Goal: Information Seeking & Learning: Learn about a topic

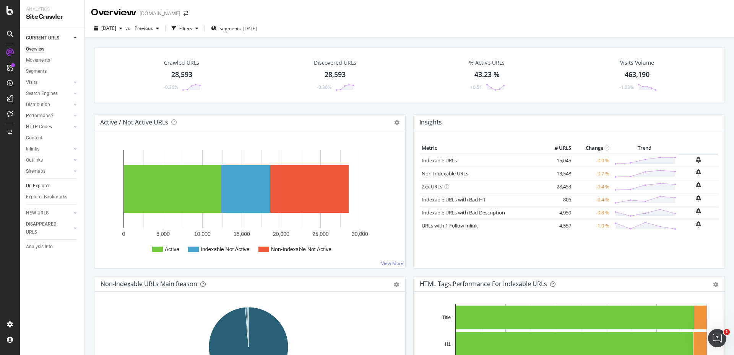
click at [55, 183] on link "Url Explorer" at bounding box center [52, 186] width 53 height 8
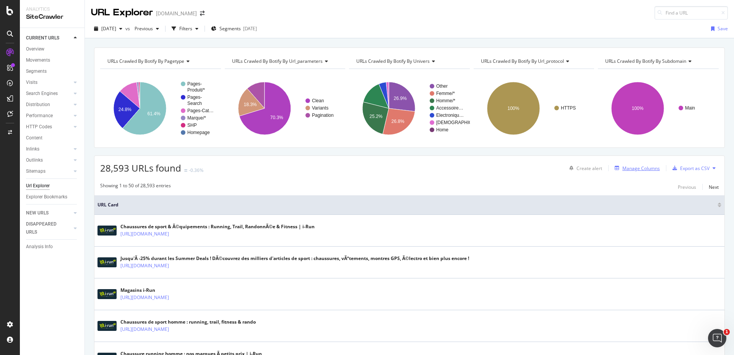
click at [641, 172] on div "Manage Columns" at bounding box center [636, 168] width 48 height 8
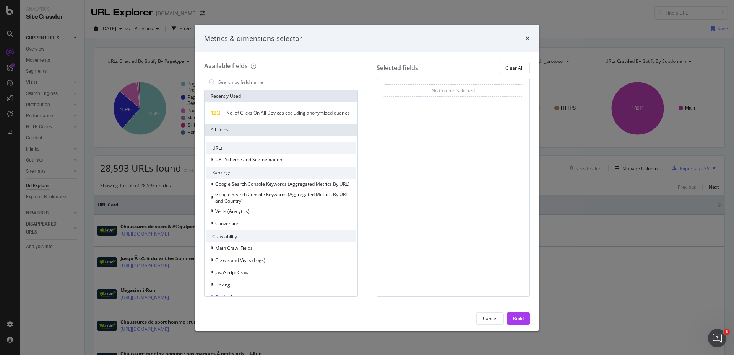
click at [639, 169] on div "Metrics & dimensions selector Available fields Recently Used No. of Clicks On A…" at bounding box center [367, 177] width 734 height 355
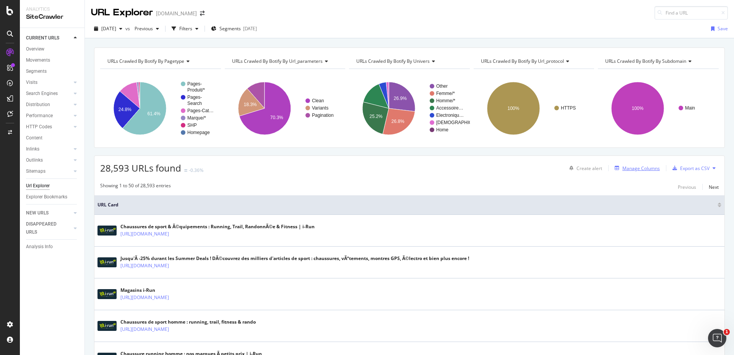
click at [637, 168] on div "Manage Columns" at bounding box center [641, 168] width 37 height 7
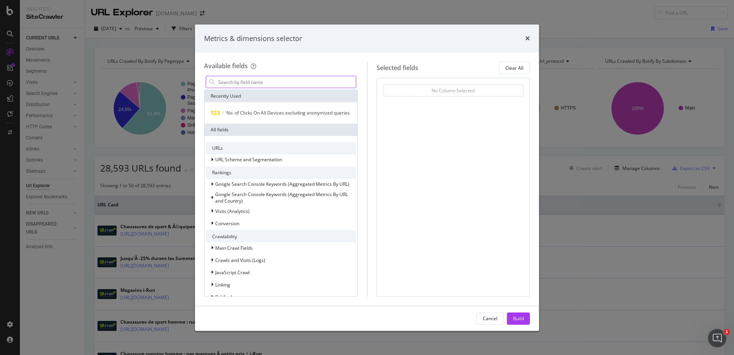
click at [298, 81] on input "modal" at bounding box center [287, 81] width 138 height 11
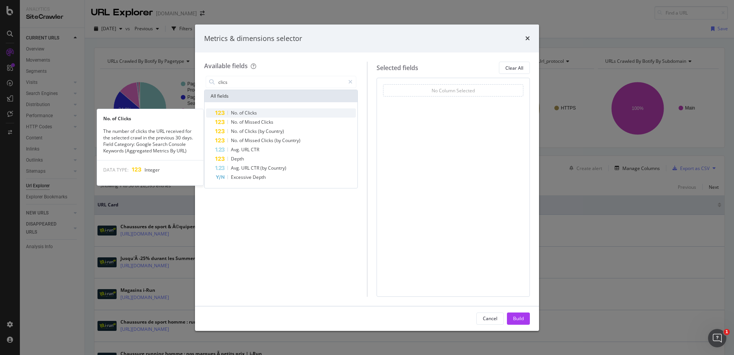
type input "clics"
click at [249, 113] on span "Clicks" at bounding box center [251, 112] width 12 height 7
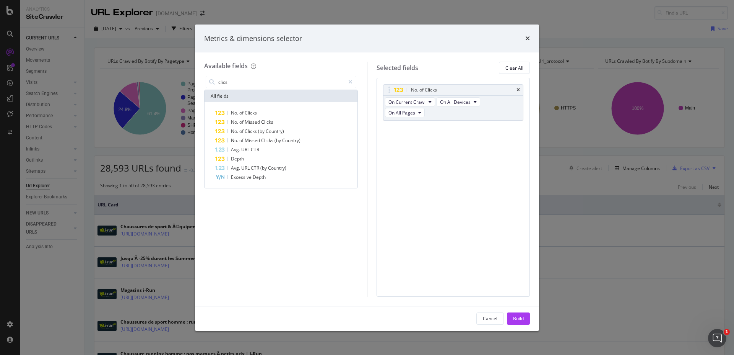
drag, startPoint x: 516, startPoint y: 318, endPoint x: 731, endPoint y: 258, distance: 222.7
click at [516, 318] on div "Build" at bounding box center [518, 318] width 11 height 7
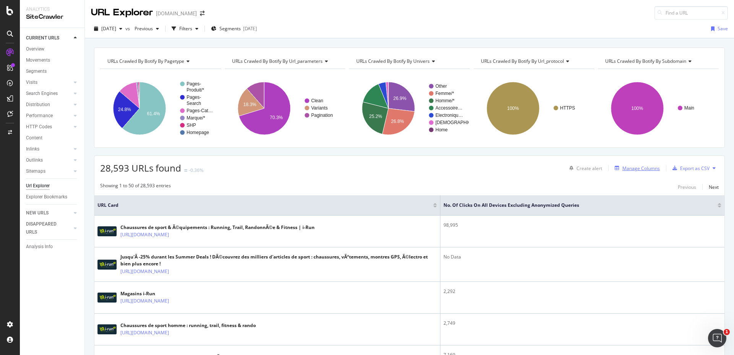
click at [645, 166] on div "Manage Columns" at bounding box center [641, 168] width 37 height 7
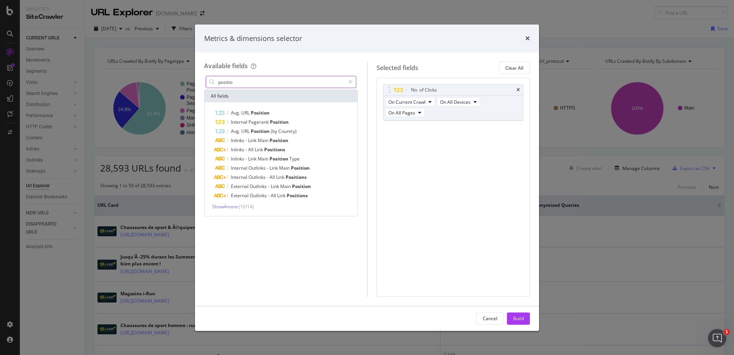
drag, startPoint x: 289, startPoint y: 78, endPoint x: 215, endPoint y: 78, distance: 74.6
click at [195, 77] on div "Available fields positio All fields Avg. URL Position Internal Pagerank Positio…" at bounding box center [367, 178] width 344 height 253
drag, startPoint x: 256, startPoint y: 80, endPoint x: 215, endPoint y: 77, distance: 41.5
click at [215, 77] on div "positio" at bounding box center [281, 82] width 151 height 12
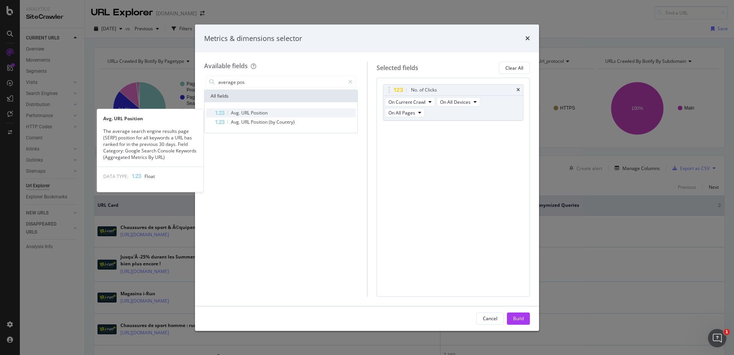
type input "average pos"
click at [278, 108] on div "Avg. URL Position" at bounding box center [285, 112] width 141 height 9
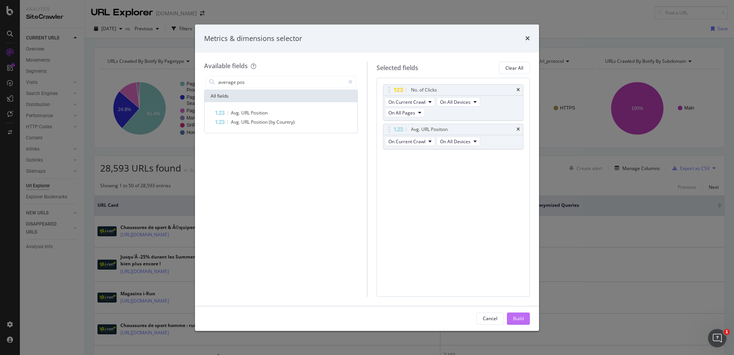
click at [520, 315] on div "Build" at bounding box center [518, 318] width 11 height 7
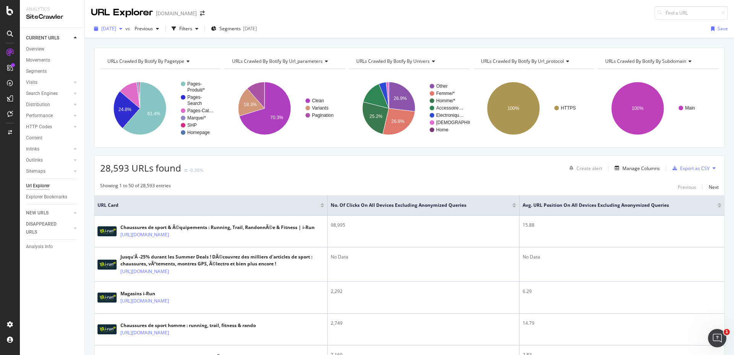
click at [125, 32] on div "[DATE]" at bounding box center [108, 28] width 34 height 11
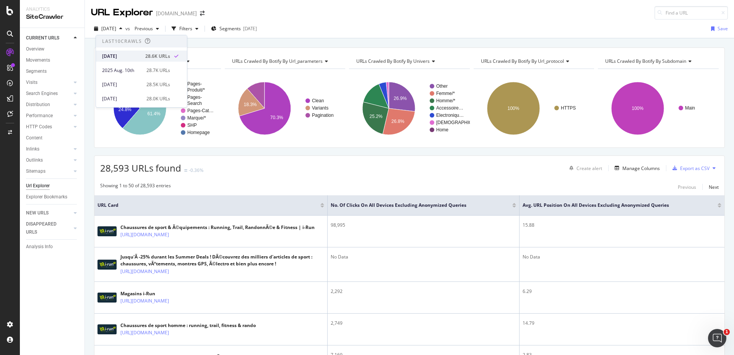
click at [145, 54] on div "28.6K URLs" at bounding box center [157, 56] width 25 height 7
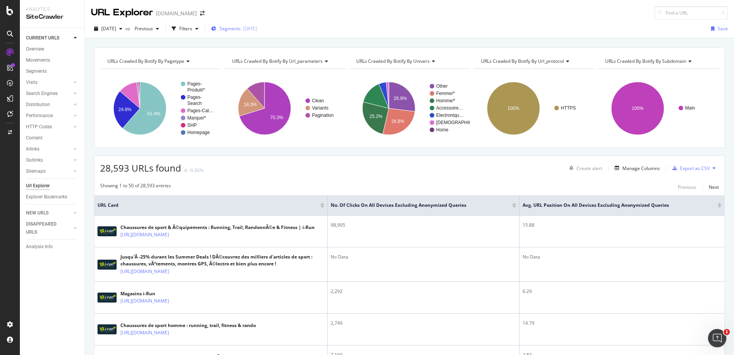
click at [239, 27] on span "Segments" at bounding box center [230, 28] width 21 height 7
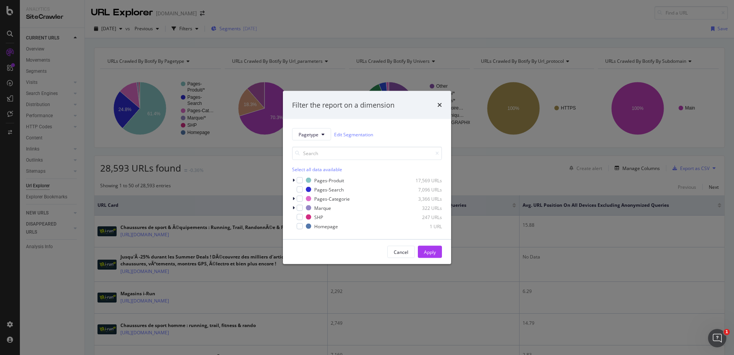
click at [239, 27] on div "Filter the report on a dimension Pagetype Edit Segmentation Select all data ava…" at bounding box center [367, 177] width 734 height 355
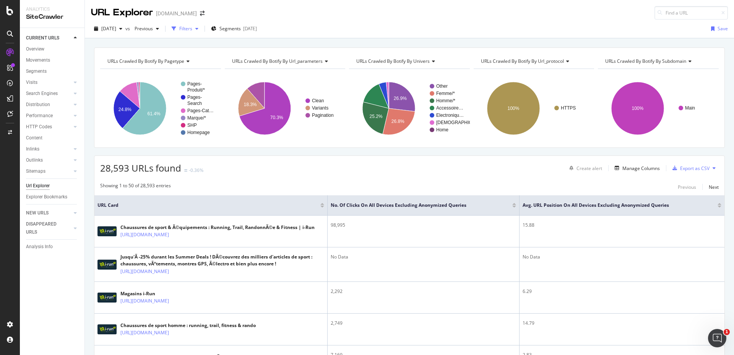
click at [176, 28] on icon "button" at bounding box center [174, 28] width 5 height 5
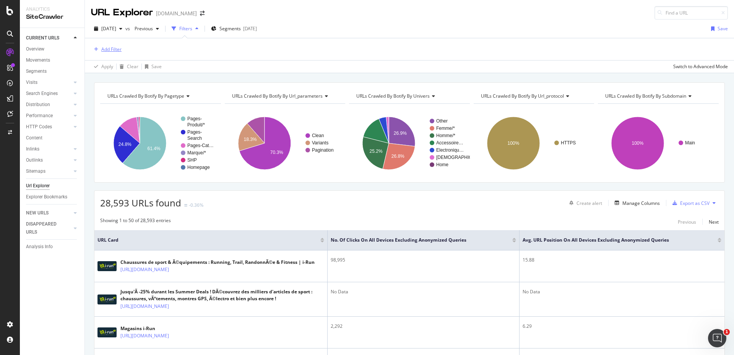
click at [109, 47] on div "Add Filter" at bounding box center [111, 49] width 20 height 7
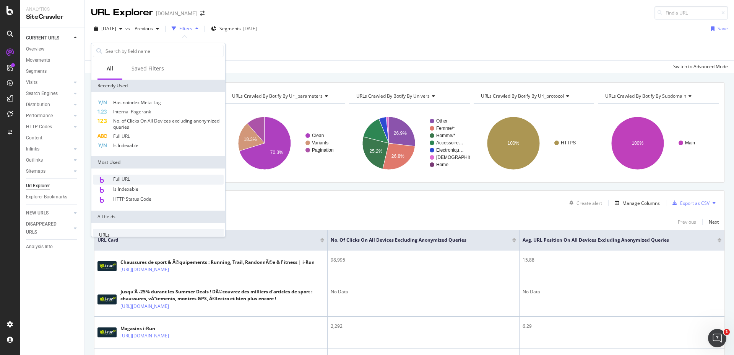
click at [129, 178] on span "Full URL" at bounding box center [121, 179] width 17 height 7
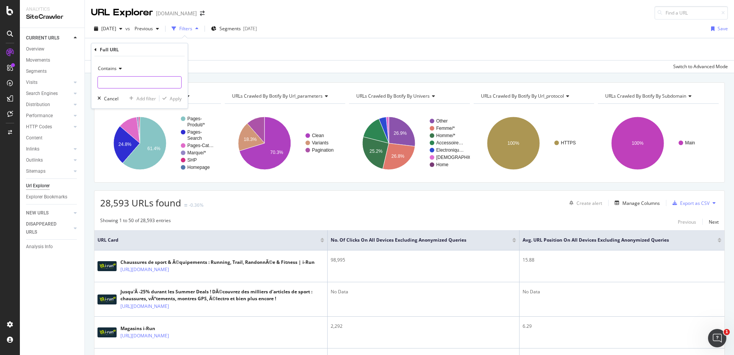
click at [148, 85] on input "text" at bounding box center [139, 82] width 83 height 12
click at [40, 120] on div "CustomReports" at bounding box center [46, 118] width 37 height 8
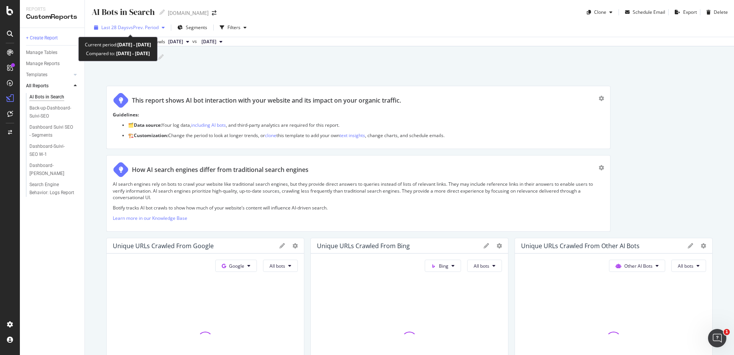
click at [157, 27] on span "vs Prev. Period" at bounding box center [144, 27] width 30 height 7
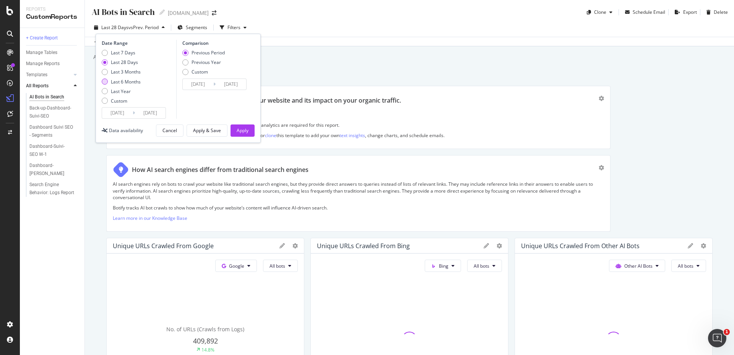
click at [134, 83] on div "Last 6 Months" at bounding box center [126, 81] width 30 height 7
type input "[DATE]"
type input "2024/08/25"
type input "2025/02/22"
click at [253, 128] on button "Apply" at bounding box center [243, 130] width 24 height 12
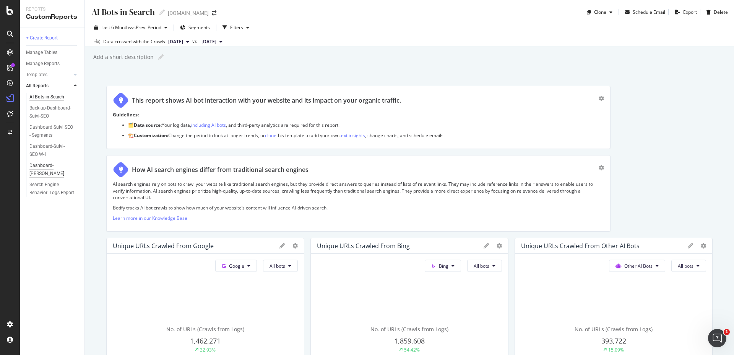
click at [48, 161] on div "Dashboard-Suivi-SEO YoY" at bounding box center [51, 169] width 44 height 16
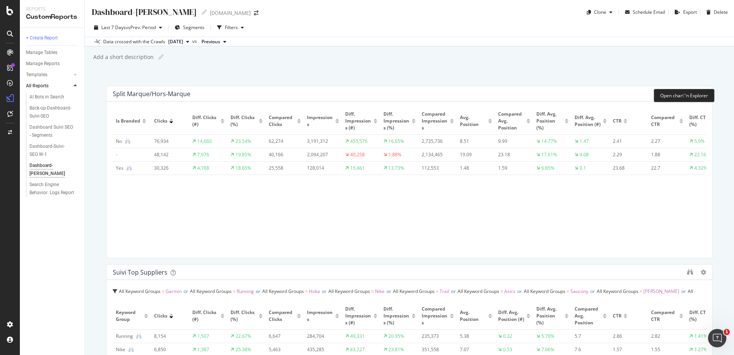
scroll to position [367, 0]
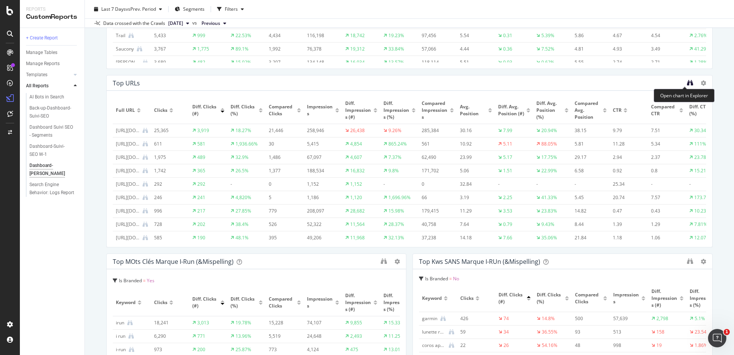
click at [687, 84] on icon "binoculars" at bounding box center [690, 83] width 6 height 6
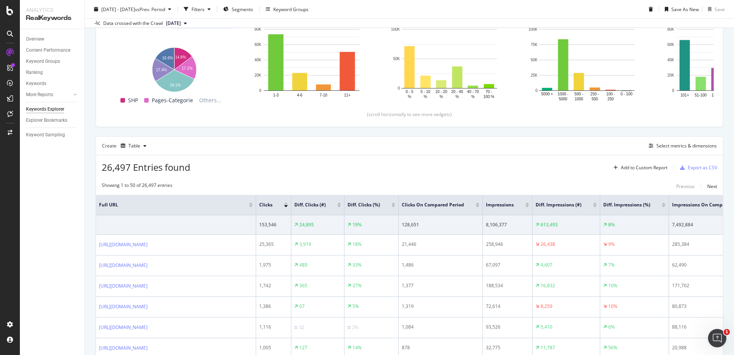
scroll to position [116, 0]
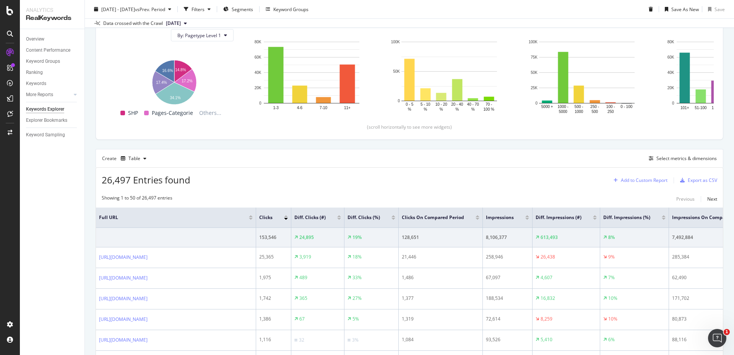
click at [643, 178] on div "Add to Custom Report" at bounding box center [644, 180] width 47 height 5
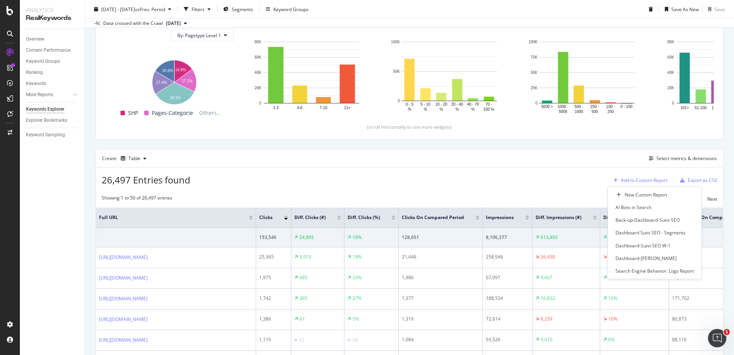
click at [643, 178] on div "Add to Custom Report" at bounding box center [644, 180] width 47 height 5
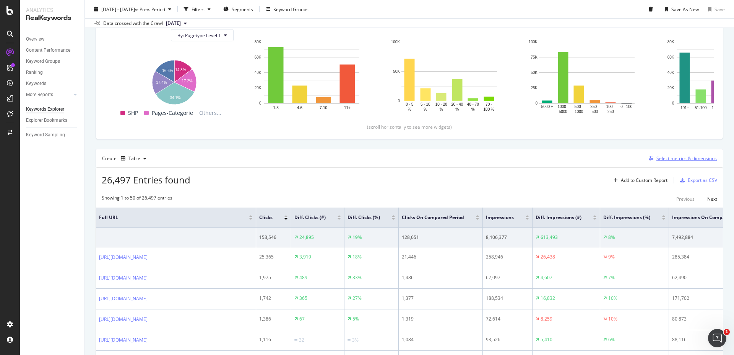
click at [657, 157] on div "Select metrics & dimensions" at bounding box center [687, 158] width 60 height 7
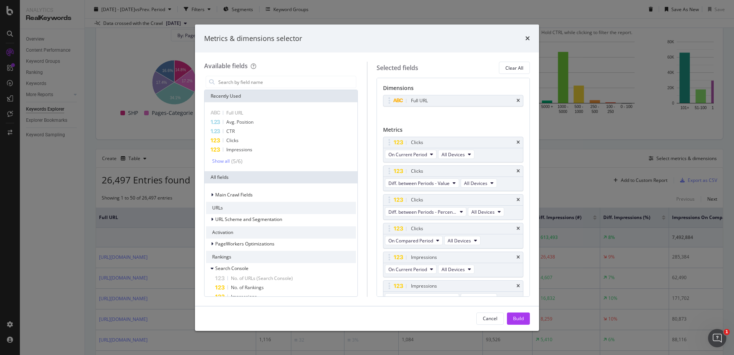
click at [527, 35] on div "times" at bounding box center [528, 39] width 5 height 10
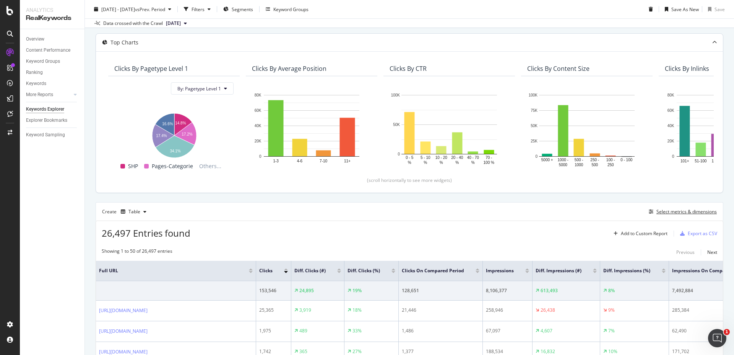
scroll to position [0, 0]
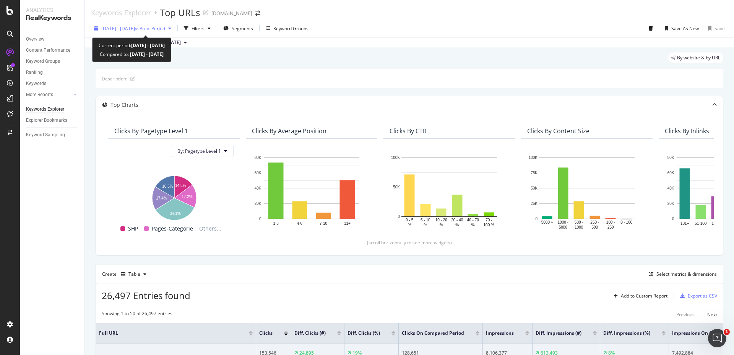
click at [174, 28] on div "button" at bounding box center [169, 28] width 9 height 5
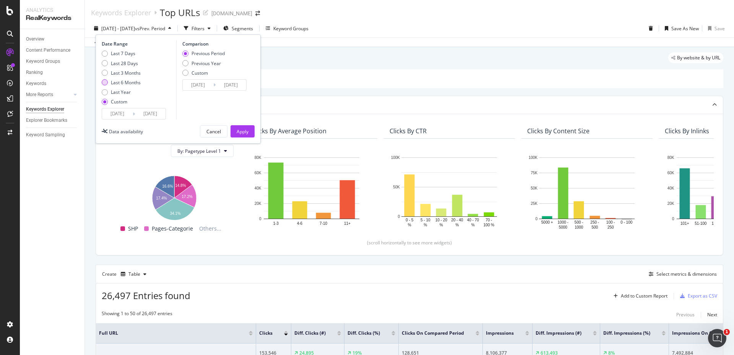
click at [123, 84] on div "Last 6 Months" at bounding box center [126, 82] width 30 height 7
type input "[DATE]"
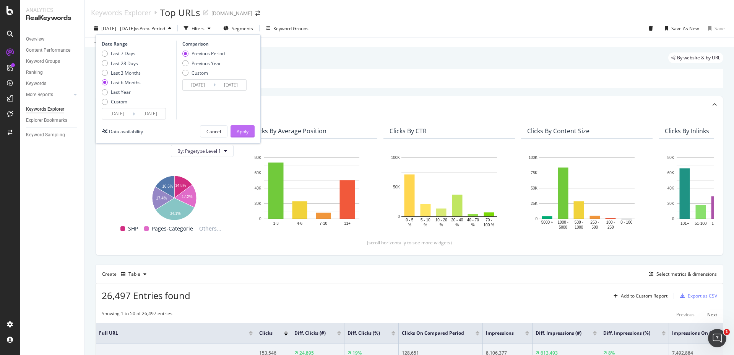
click at [244, 129] on div "Apply" at bounding box center [243, 131] width 12 height 7
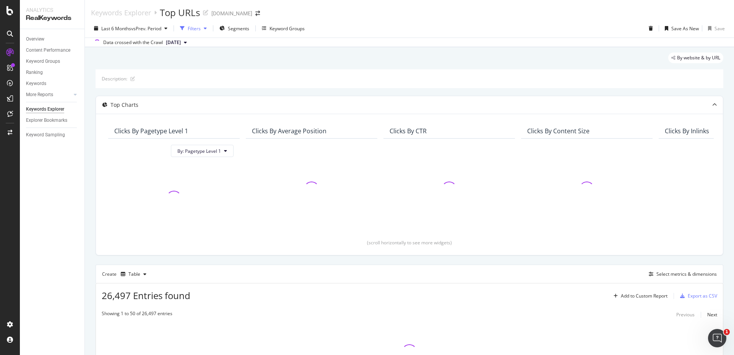
click at [201, 26] on div "Filters" at bounding box center [194, 28] width 13 height 7
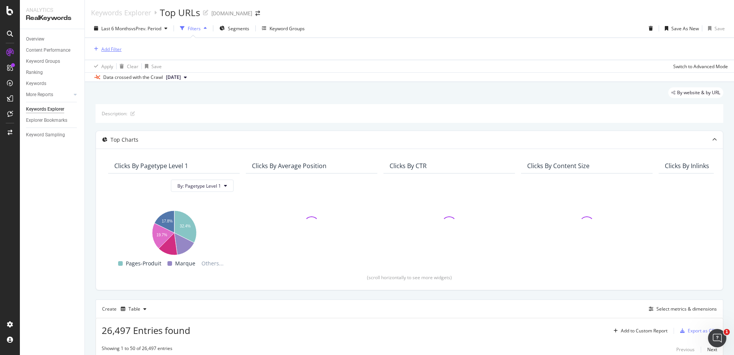
click at [109, 49] on div "Add Filter" at bounding box center [111, 49] width 20 height 7
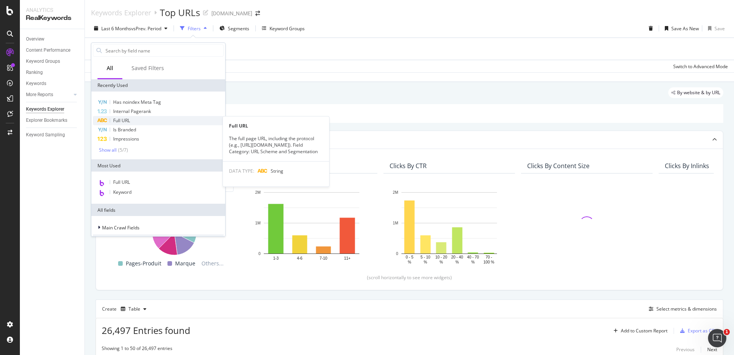
click at [129, 120] on span "Full URL" at bounding box center [121, 120] width 17 height 7
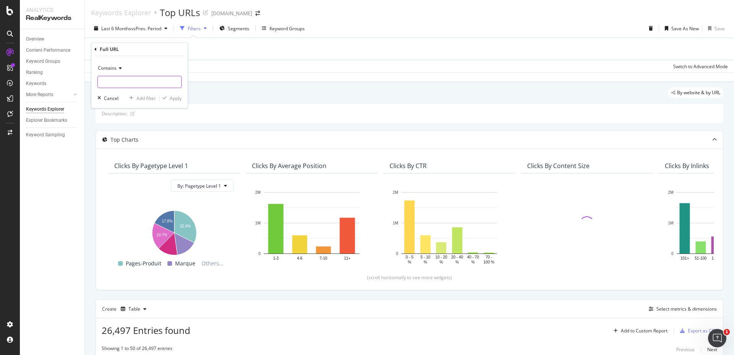
click at [144, 80] on input "text" at bounding box center [139, 82] width 83 height 12
paste input "[URL][DOMAIN_NAME]"
type input "[URL][DOMAIN_NAME]"
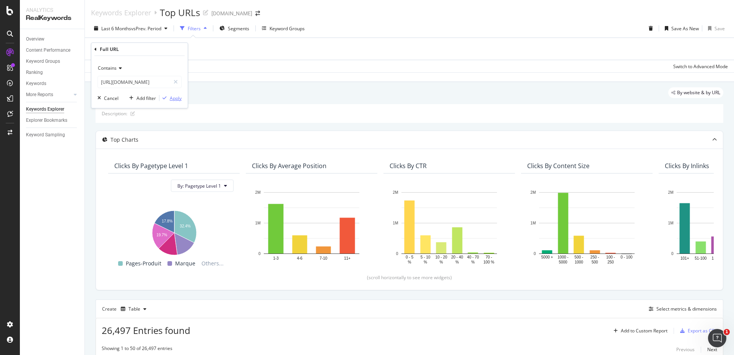
click at [173, 98] on div "Apply" at bounding box center [176, 98] width 12 height 7
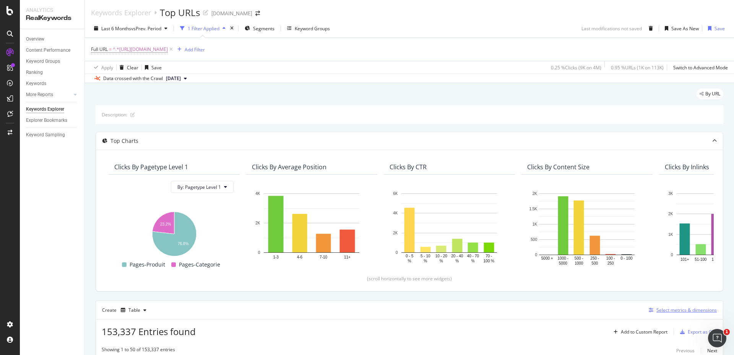
click at [663, 308] on div "Select metrics & dimensions" at bounding box center [687, 309] width 60 height 7
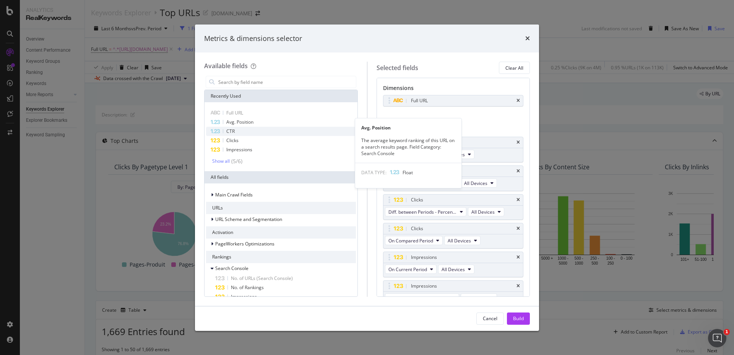
click at [257, 127] on div "CTR" at bounding box center [281, 131] width 150 height 9
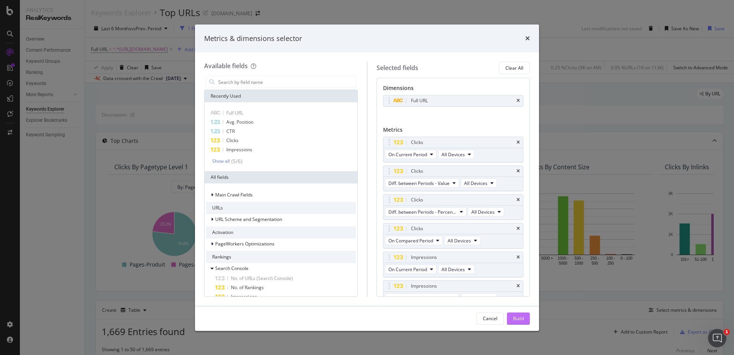
click at [516, 319] on div "Build" at bounding box center [518, 318] width 11 height 7
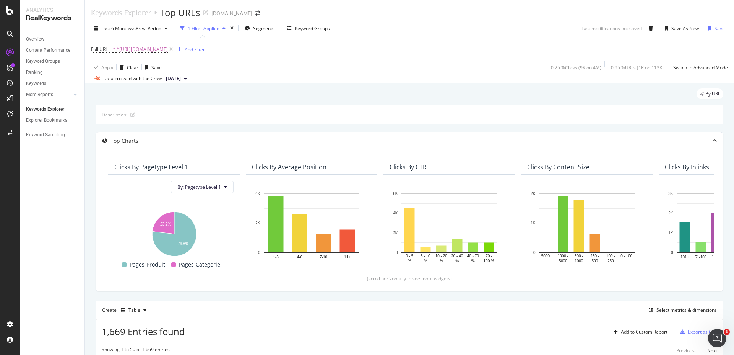
scroll to position [184, 0]
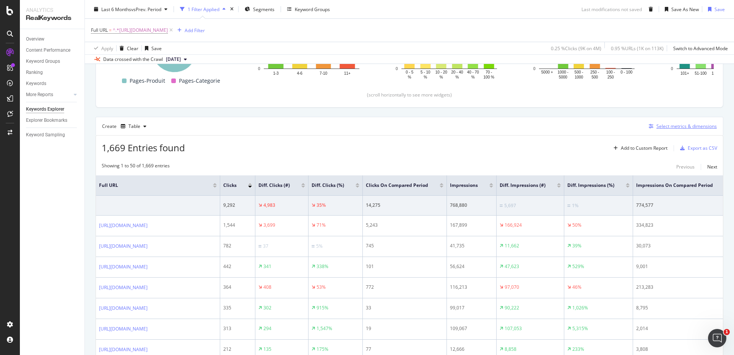
click at [681, 125] on div "Select metrics & dimensions" at bounding box center [687, 126] width 60 height 7
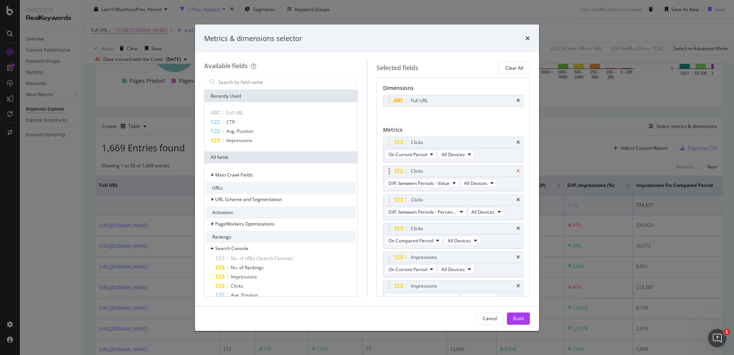
click at [517, 170] on icon "times" at bounding box center [518, 171] width 3 height 5
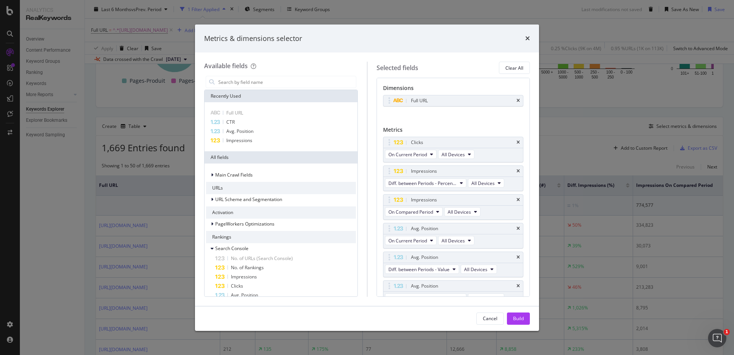
click at [517, 170] on icon "times" at bounding box center [518, 171] width 3 height 5
click at [517, 198] on icon "times" at bounding box center [518, 199] width 3 height 5
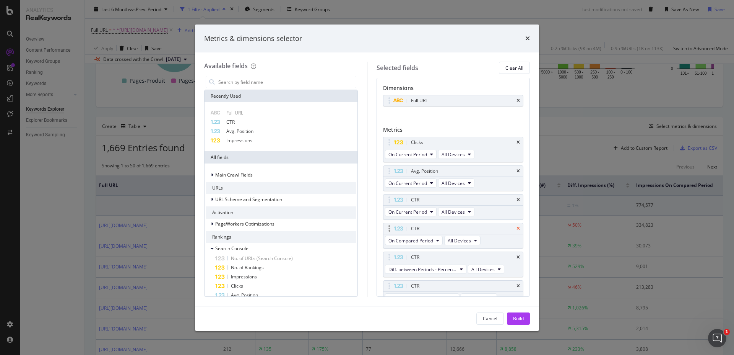
click at [517, 226] on icon "times" at bounding box center [518, 228] width 3 height 5
click at [517, 227] on icon "times" at bounding box center [518, 228] width 3 height 5
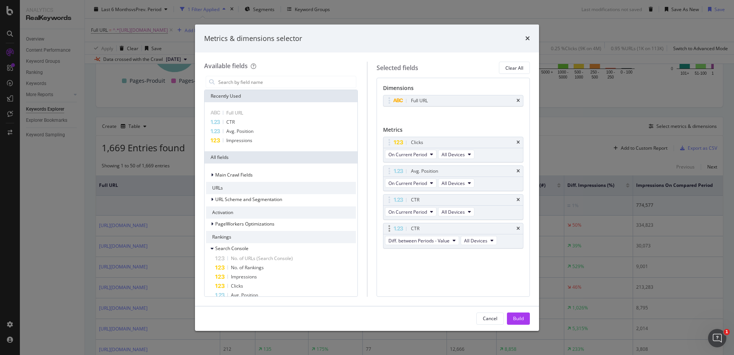
click at [512, 228] on div "CTR" at bounding box center [463, 229] width 106 height 8
drag, startPoint x: 518, startPoint y: 229, endPoint x: 535, endPoint y: 334, distance: 106.2
click at [518, 229] on icon "times" at bounding box center [518, 228] width 3 height 5
click at [523, 317] on div "Build" at bounding box center [518, 318] width 11 height 7
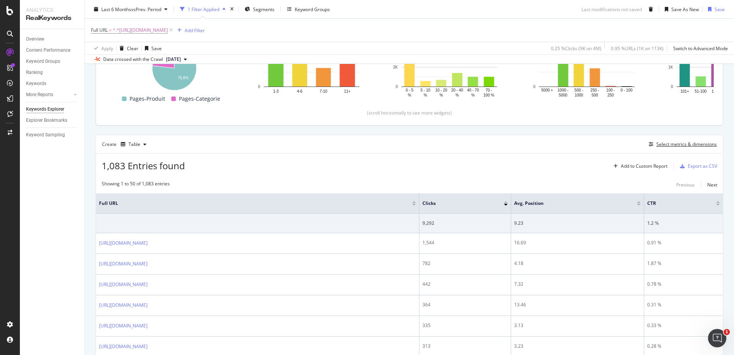
scroll to position [197, 0]
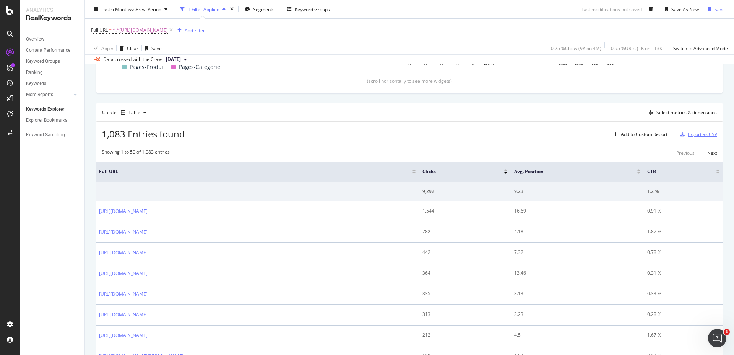
click at [687, 130] on div "Export as CSV" at bounding box center [697, 134] width 40 height 11
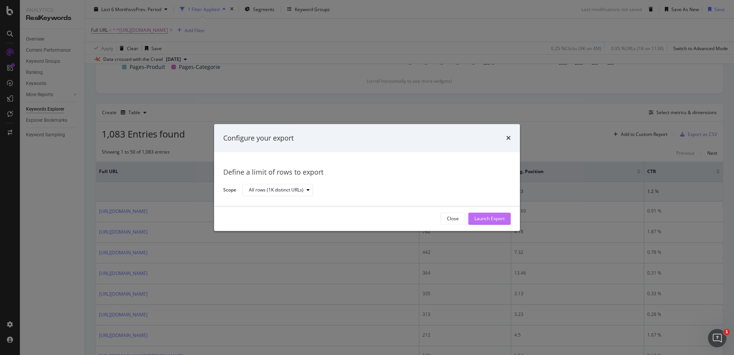
click at [496, 218] on div "Launch Export" at bounding box center [490, 218] width 30 height 7
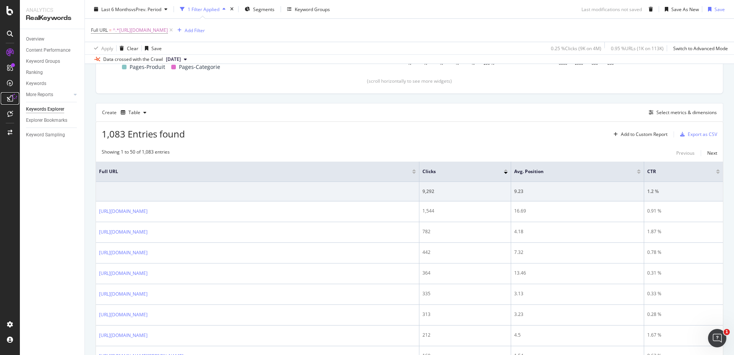
click at [9, 98] on icon at bounding box center [10, 98] width 6 height 6
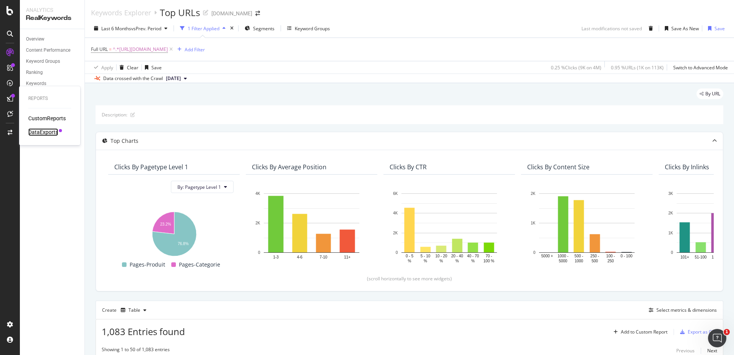
click at [45, 131] on div "DataExports" at bounding box center [43, 132] width 30 height 8
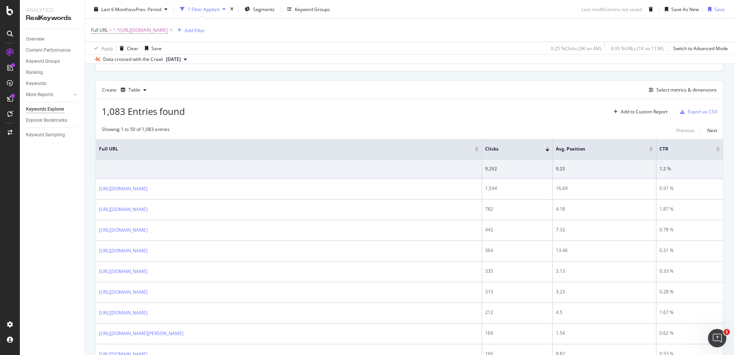
scroll to position [230, 0]
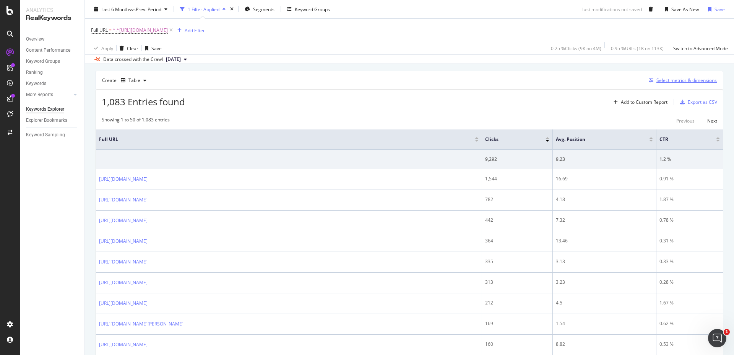
click at [686, 78] on div "Select metrics & dimensions" at bounding box center [687, 80] width 60 height 7
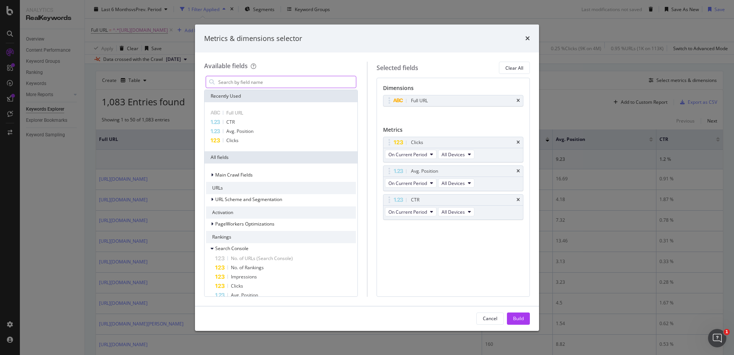
click at [237, 85] on input "modal" at bounding box center [287, 81] width 138 height 11
type input "m"
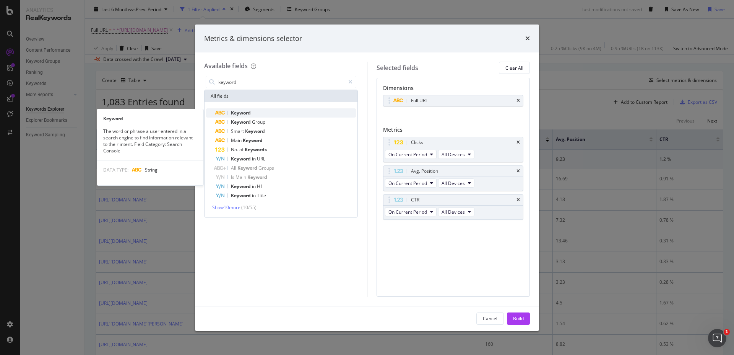
type input "keyword"
click at [255, 112] on div "Keyword" at bounding box center [285, 112] width 141 height 9
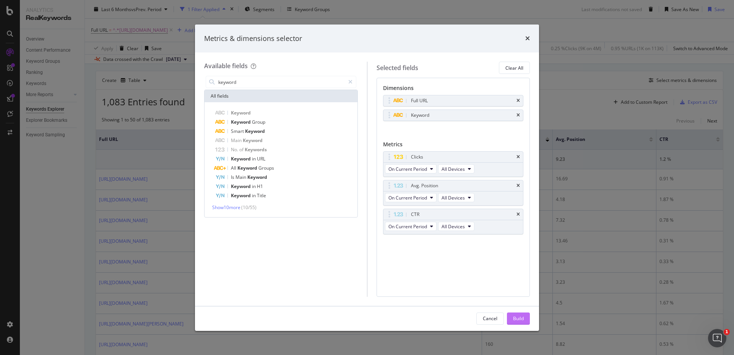
click at [518, 319] on div "Build" at bounding box center [518, 318] width 11 height 7
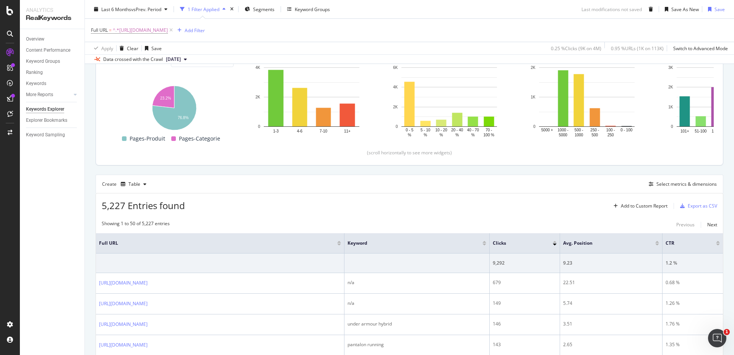
scroll to position [92, 0]
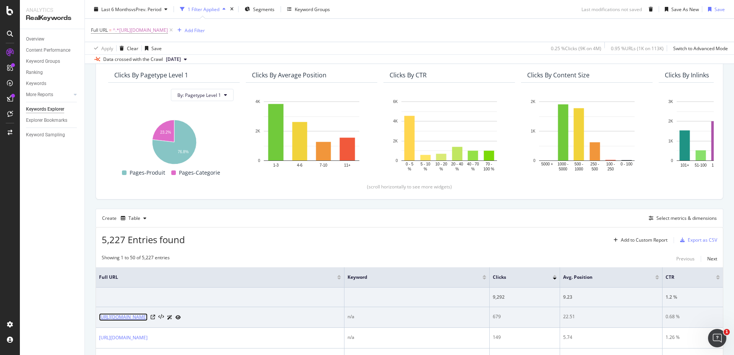
click at [148, 314] on link "[URL][DOMAIN_NAME]" at bounding box center [123, 317] width 49 height 8
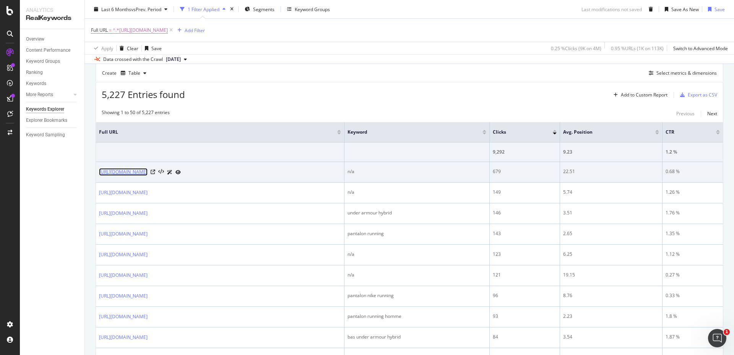
scroll to position [230, 0]
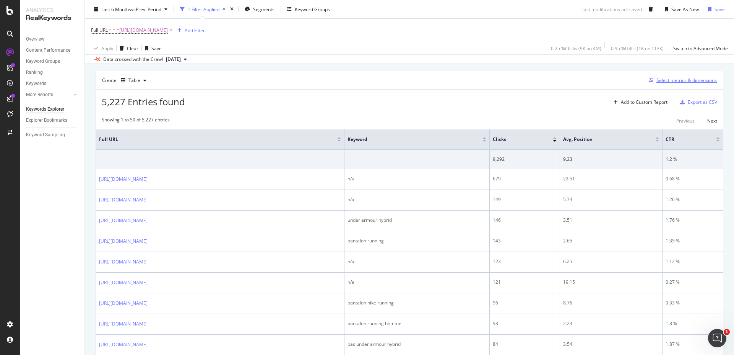
click at [680, 78] on div "Select metrics & dimensions" at bounding box center [687, 80] width 60 height 7
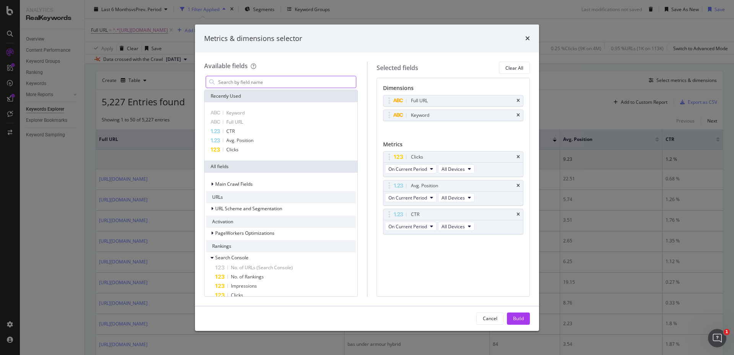
click at [271, 83] on input "modal" at bounding box center [287, 81] width 138 height 11
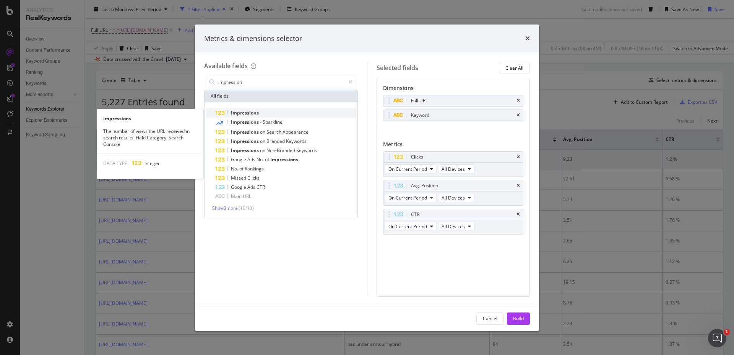
type input "impression"
click at [243, 109] on div "Impressions" at bounding box center [285, 112] width 141 height 9
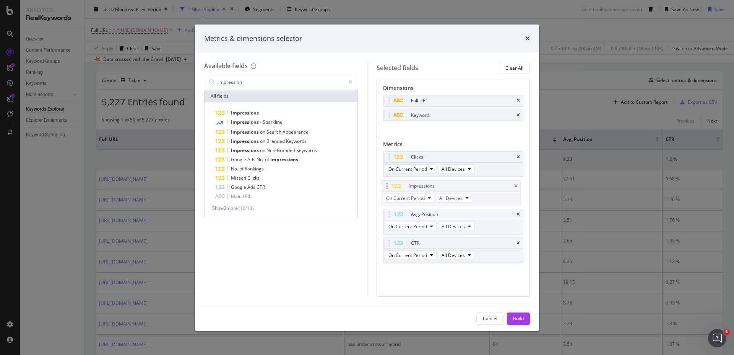
drag, startPoint x: 438, startPoint y: 246, endPoint x: 435, endPoint y: 189, distance: 57.0
click at [435, 189] on body "Analytics RealKeywords Overview Content Performance Keyword Groups Ranking Keyw…" at bounding box center [367, 177] width 734 height 355
click at [518, 318] on div "Build" at bounding box center [518, 318] width 11 height 7
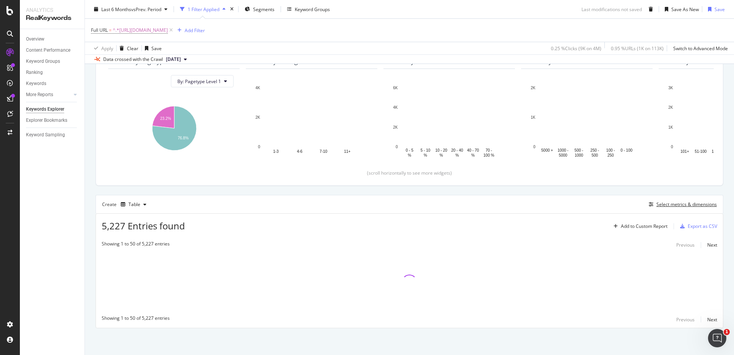
scroll to position [106, 0]
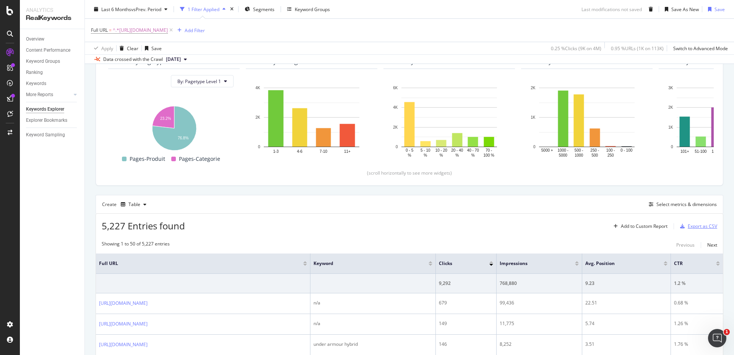
click at [699, 228] on div "Export as CSV" at bounding box center [702, 226] width 29 height 7
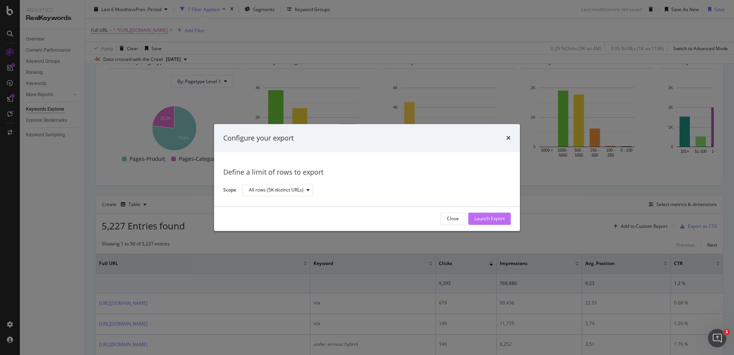
click at [488, 219] on div "Launch Export" at bounding box center [490, 218] width 30 height 7
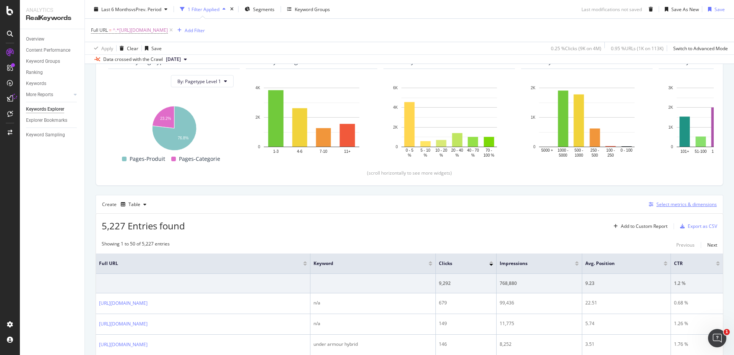
click at [682, 204] on div "Select metrics & dimensions" at bounding box center [687, 204] width 60 height 7
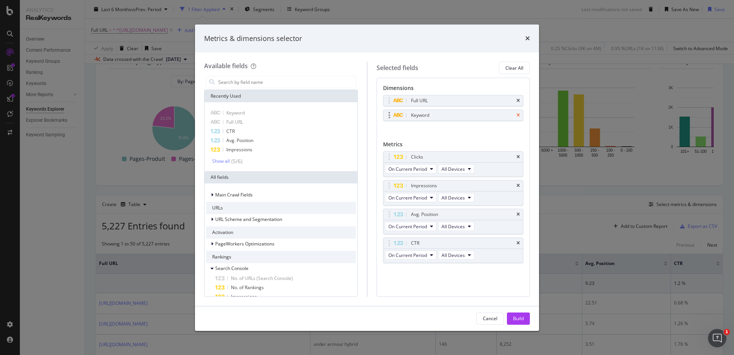
click at [520, 115] on icon "times" at bounding box center [518, 115] width 3 height 5
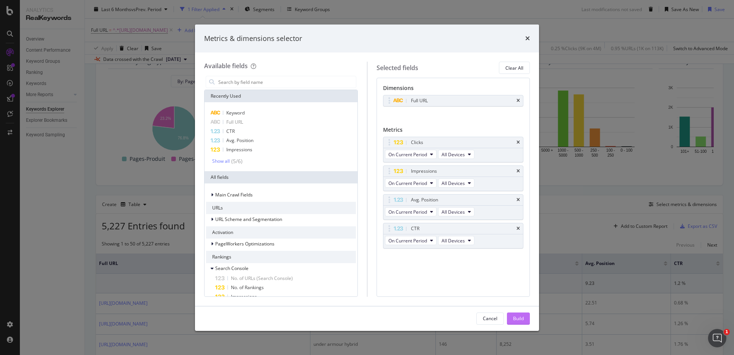
click at [520, 321] on div "Build" at bounding box center [518, 318] width 11 height 7
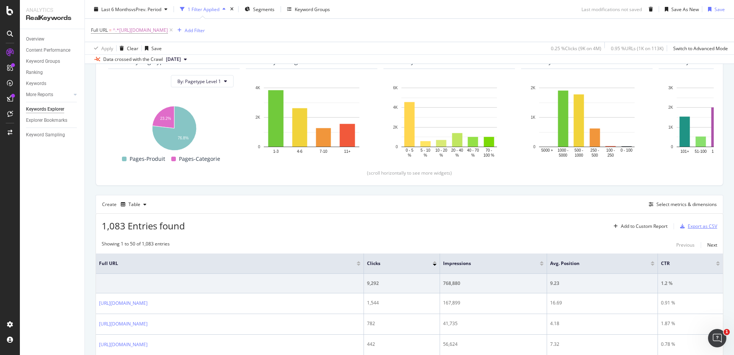
click at [697, 226] on div "Export as CSV" at bounding box center [702, 226] width 29 height 7
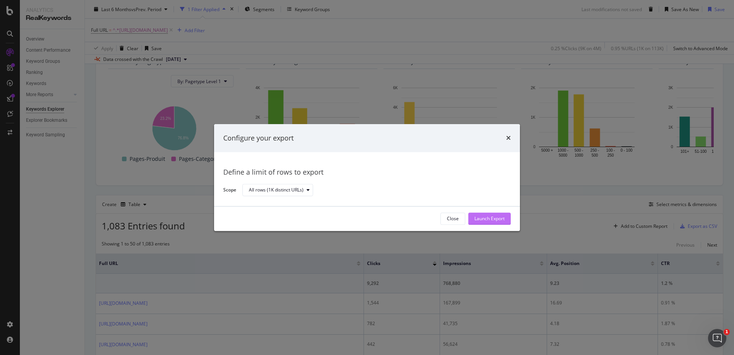
click at [488, 216] on div "Launch Export" at bounding box center [490, 218] width 30 height 7
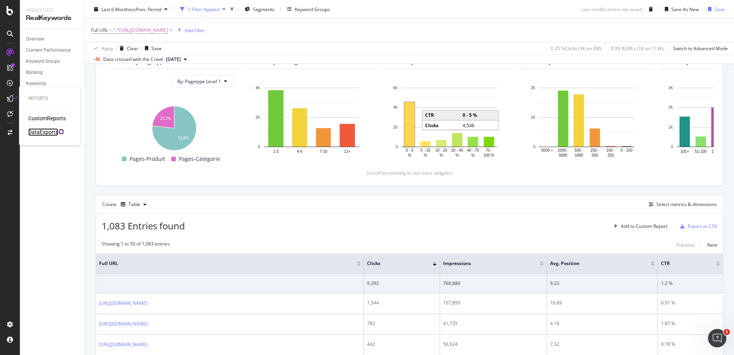
click at [34, 132] on div "DataExports" at bounding box center [43, 132] width 30 height 8
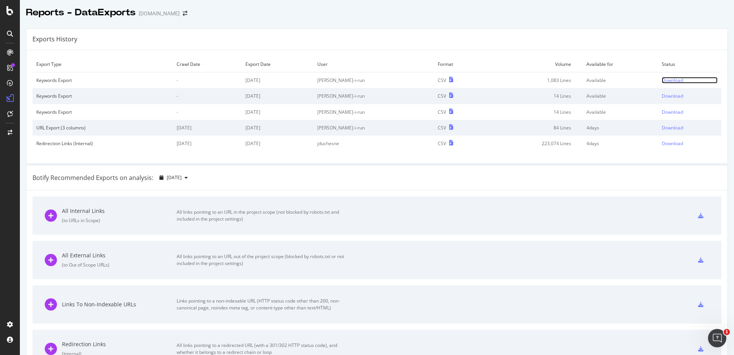
click at [662, 78] on div "Download" at bounding box center [672, 80] width 21 height 7
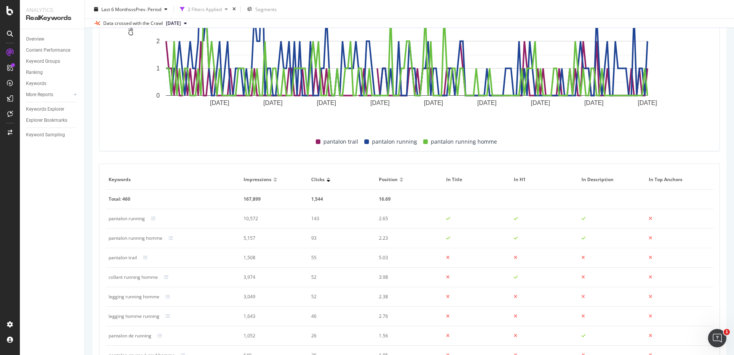
scroll to position [321, 0]
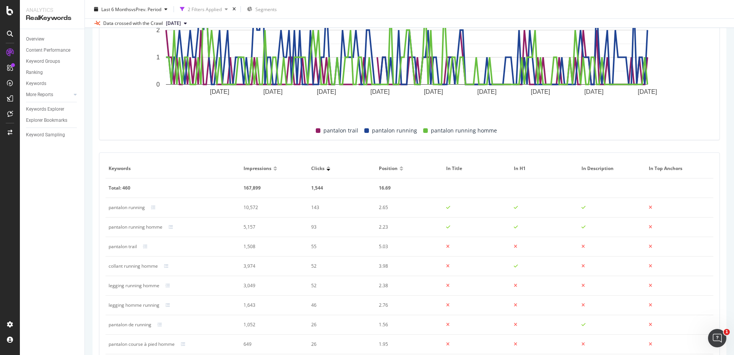
click at [197, 120] on div at bounding box center [410, 118] width 608 height 6
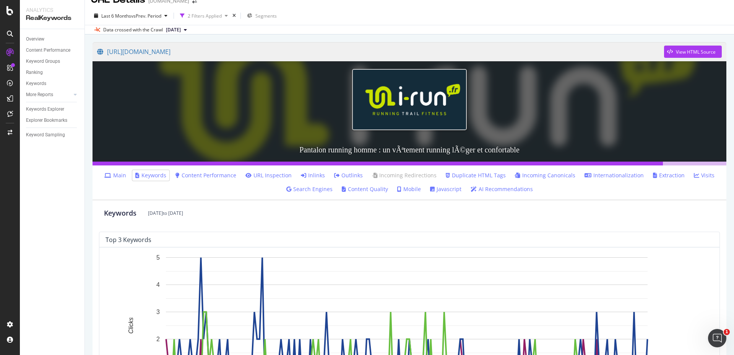
scroll to position [0, 0]
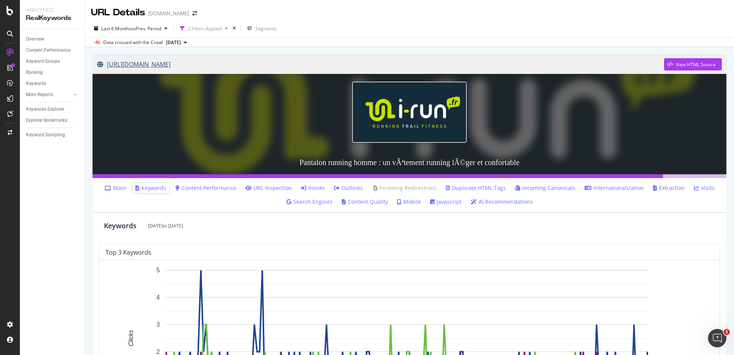
click at [216, 67] on link "[URL][DOMAIN_NAME]" at bounding box center [380, 64] width 567 height 19
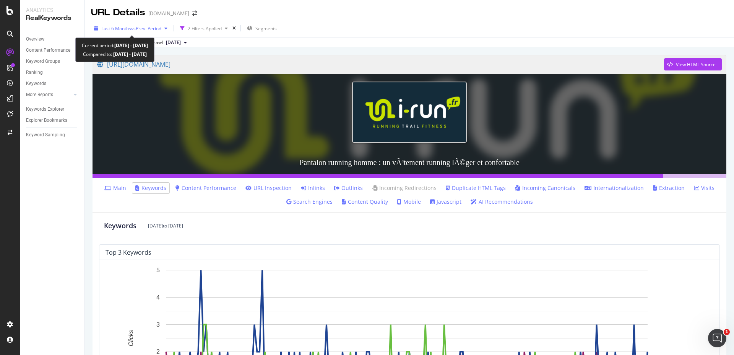
click at [170, 29] on div "button" at bounding box center [165, 28] width 9 height 5
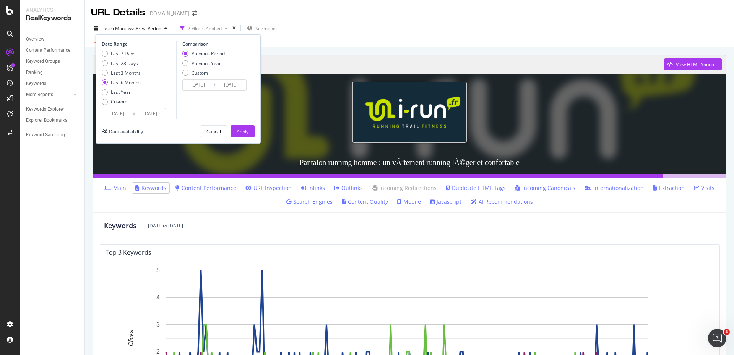
drag, startPoint x: 170, startPoint y: 29, endPoint x: 199, endPoint y: 25, distance: 29.4
click at [170, 29] on div "button" at bounding box center [165, 28] width 9 height 5
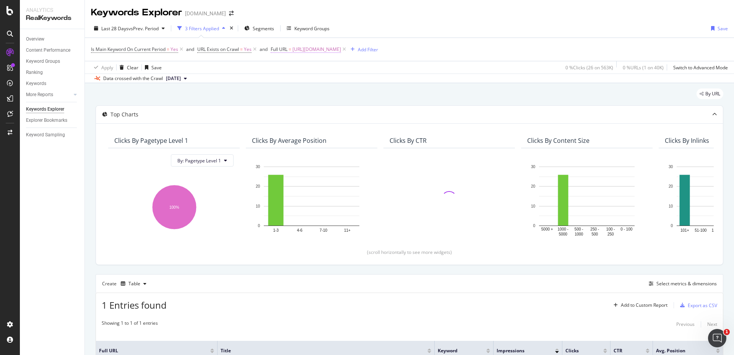
click at [335, 50] on span "[URL][DOMAIN_NAME]" at bounding box center [317, 49] width 49 height 11
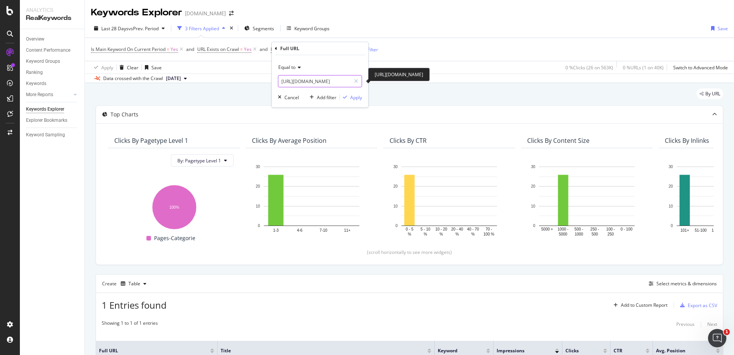
click at [302, 81] on input "[URL][DOMAIN_NAME]" at bounding box center [314, 81] width 72 height 12
paste input "femme/Collants-pantalons_c1081"
type input "[URL][DOMAIN_NAME]"
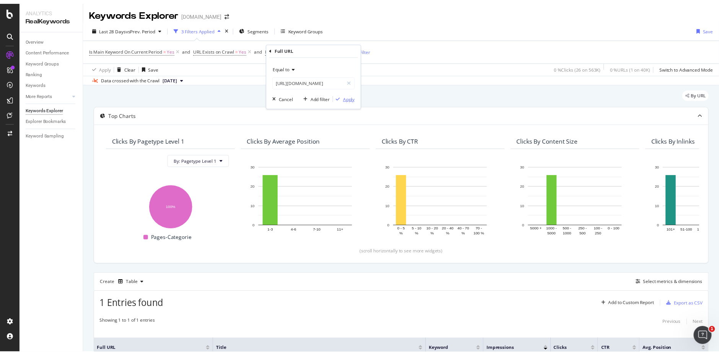
scroll to position [0, 0]
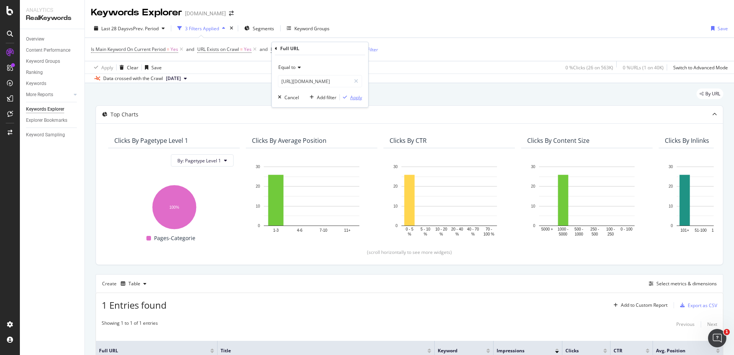
click at [352, 96] on div "Apply" at bounding box center [356, 97] width 12 height 7
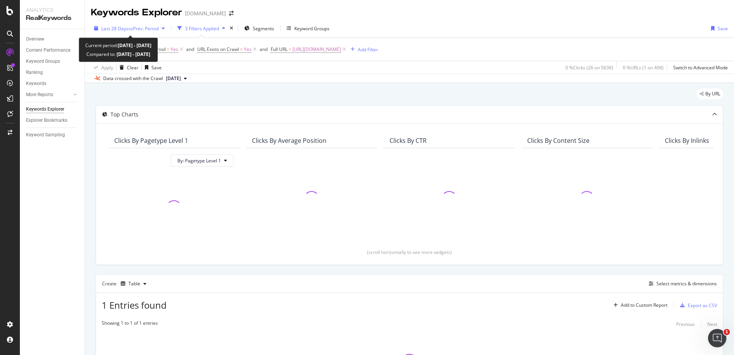
click at [159, 27] on span "vs Prev. Period" at bounding box center [144, 28] width 30 height 7
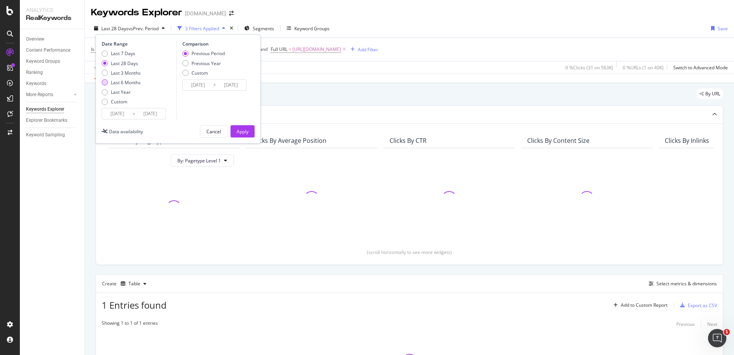
click at [140, 83] on div "Last 7 Days Last 28 Days Last 3 Months Last 6 Months Last Year Custom" at bounding box center [138, 79] width 73 height 58
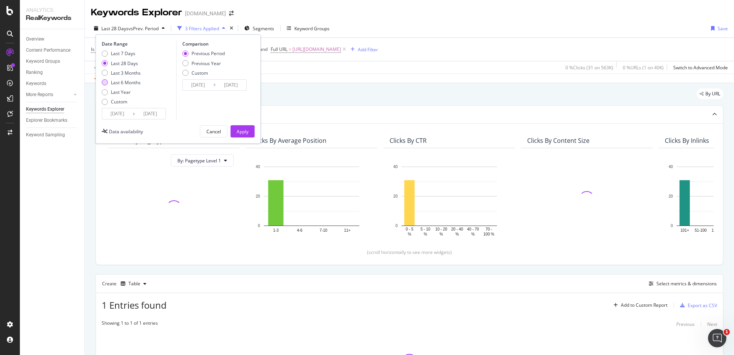
click at [134, 81] on div "Last 6 Months" at bounding box center [126, 82] width 30 height 7
type input "[DATE]"
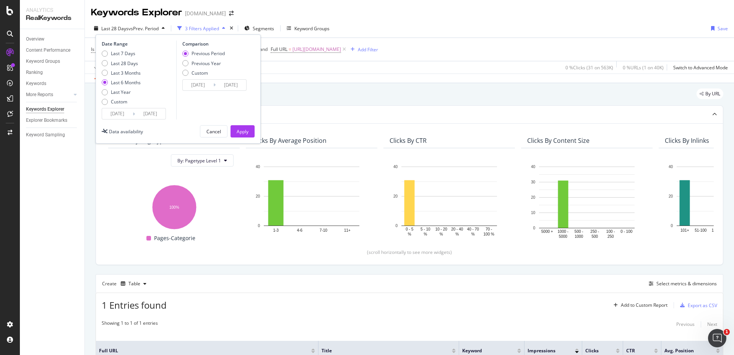
click at [241, 131] on div "Apply" at bounding box center [243, 131] width 12 height 7
